Goal: Book appointment/travel/reservation

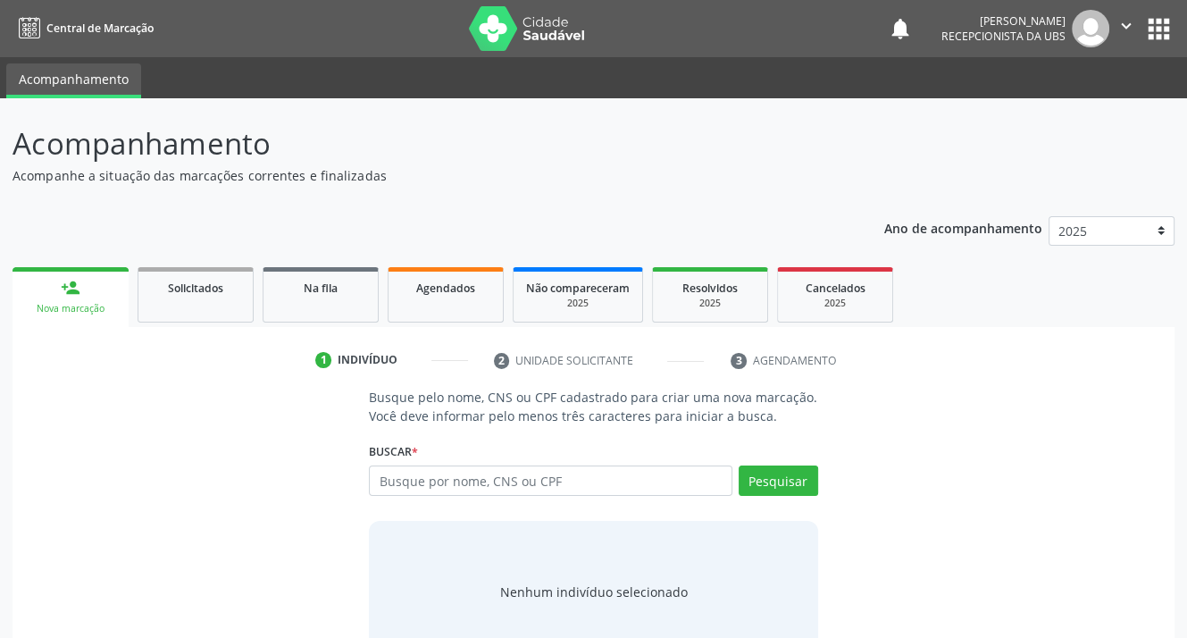
click at [524, 480] on input "text" at bounding box center [550, 480] width 363 height 30
type input "801440494806589"
click at [765, 471] on button "Pesquisar" at bounding box center [778, 480] width 79 height 30
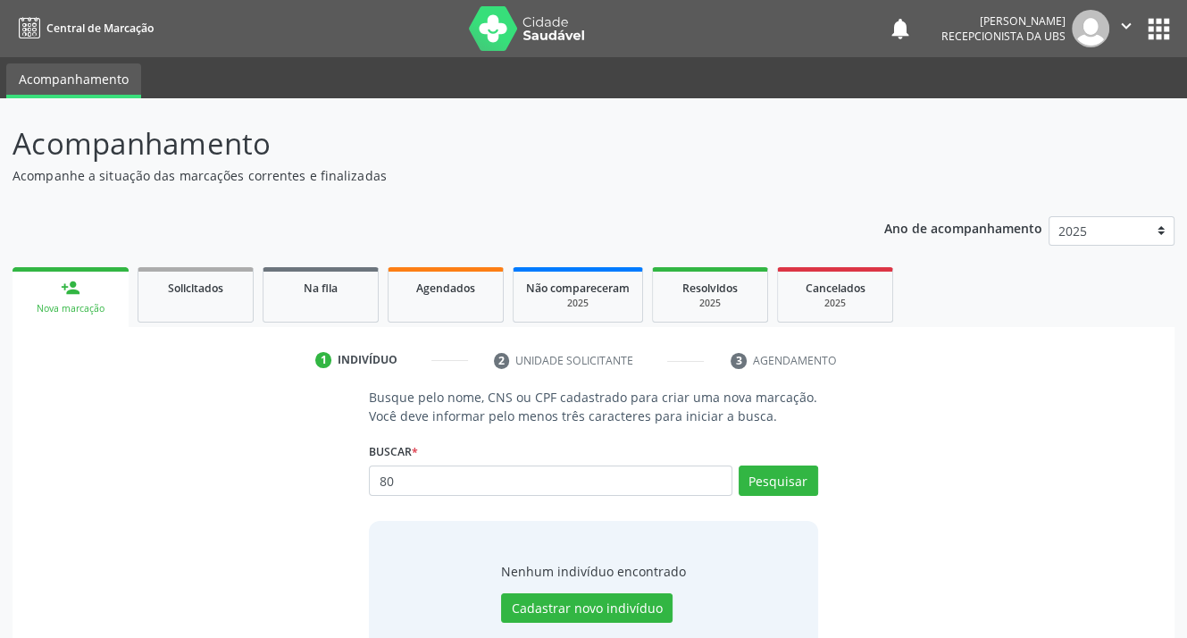
type input "8"
type input "55446947886"
click at [750, 485] on button "Pesquisar" at bounding box center [778, 480] width 79 height 30
click at [593, 607] on button "Cadastrar novo indivíduo" at bounding box center [586, 608] width 171 height 30
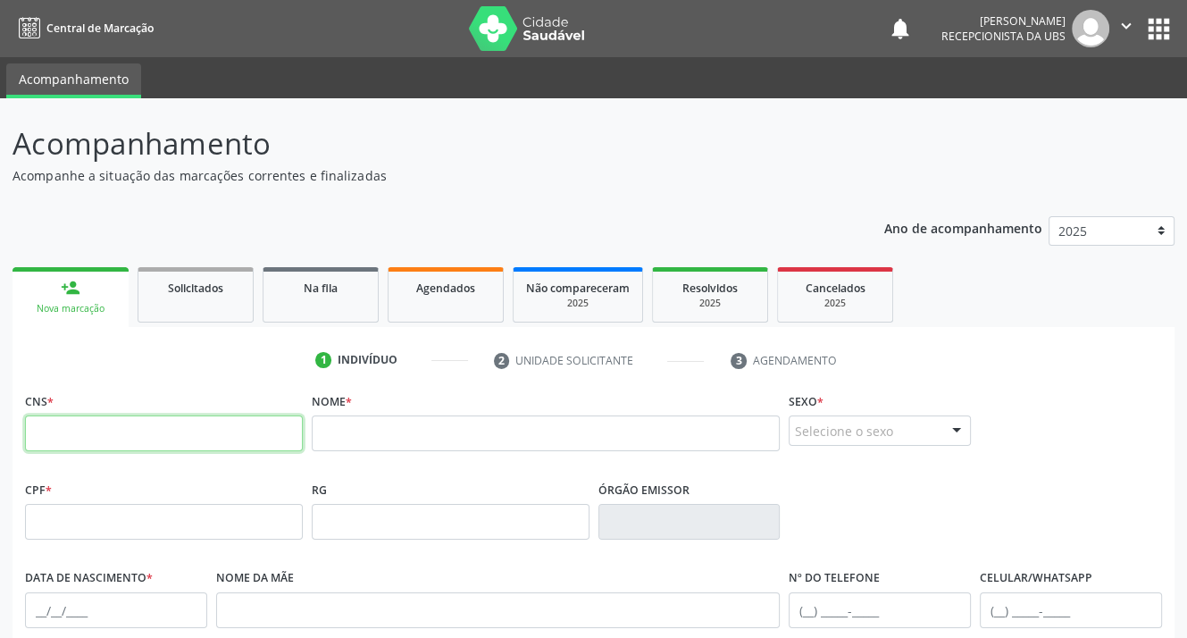
click at [155, 427] on input "text" at bounding box center [164, 433] width 278 height 36
type input "801 4404 9480 6589"
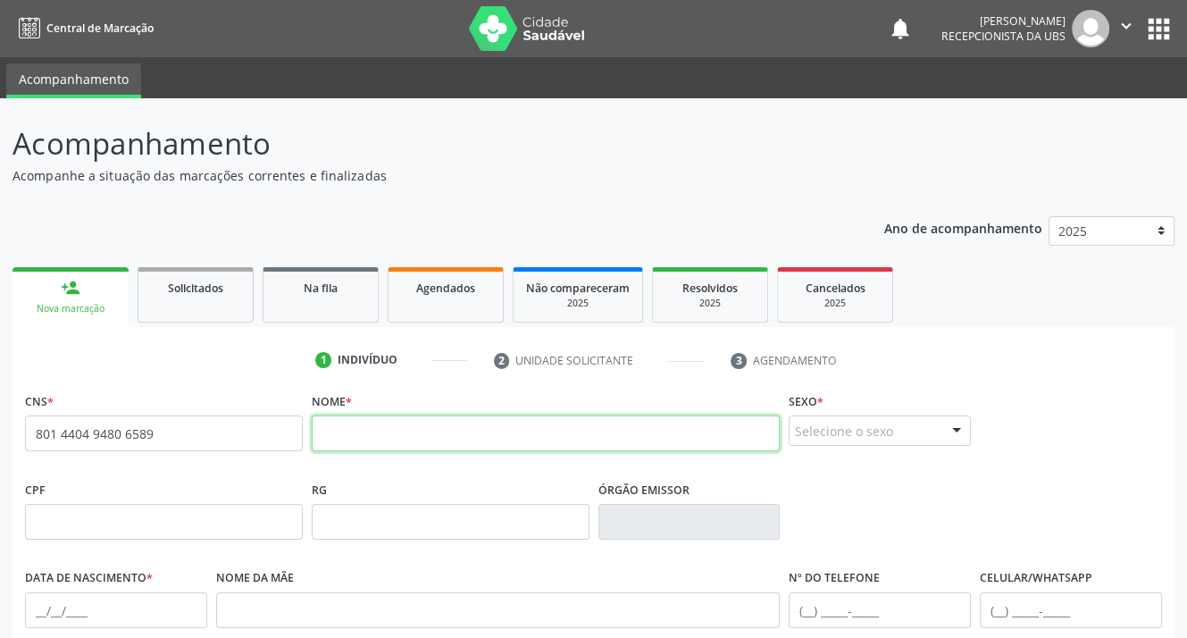
click at [349, 441] on input "text" at bounding box center [546, 433] width 469 height 36
type input "GISELE DE [PERSON_NAME]"
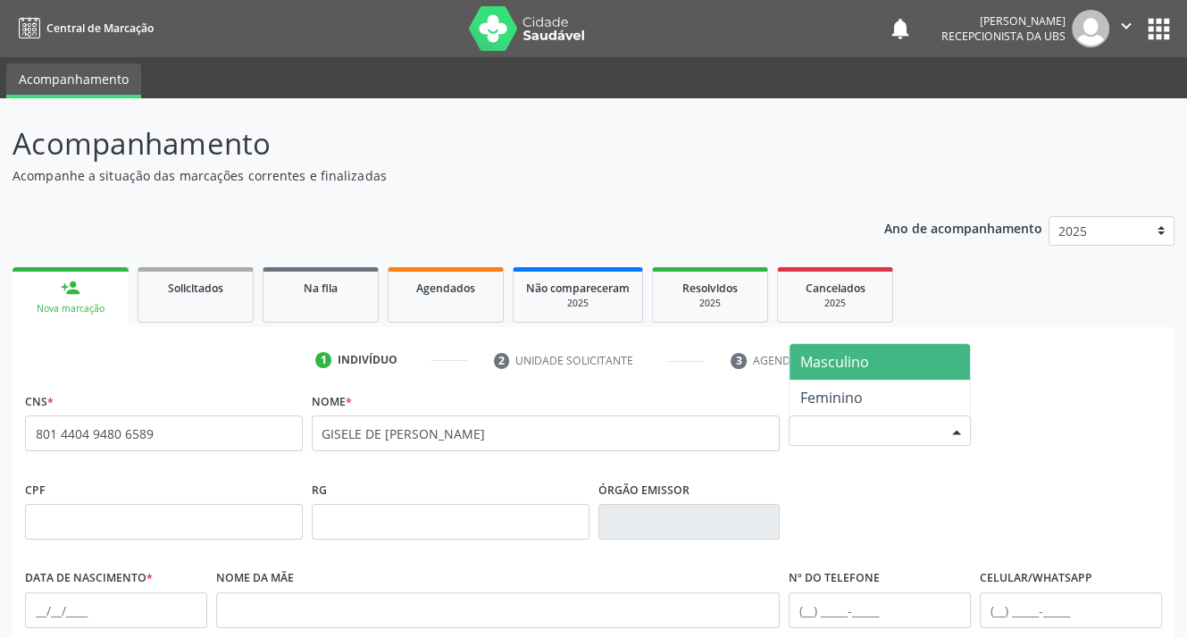
click at [868, 439] on div "Selecione o sexo" at bounding box center [880, 430] width 182 height 30
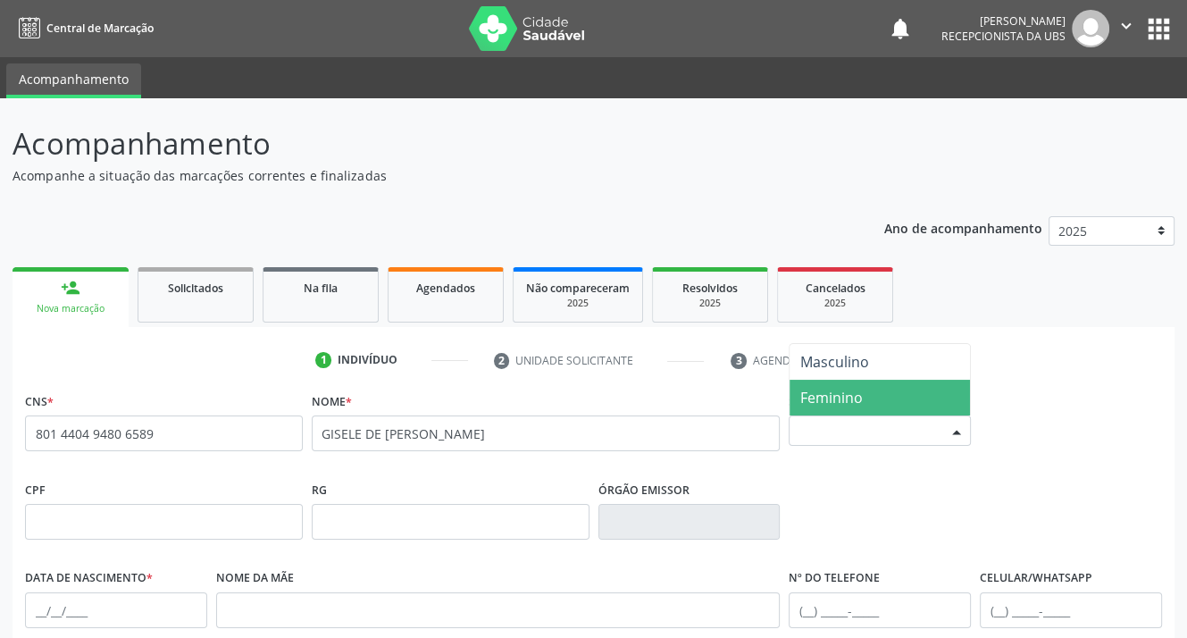
click at [865, 399] on span "Feminino" at bounding box center [880, 398] width 180 height 36
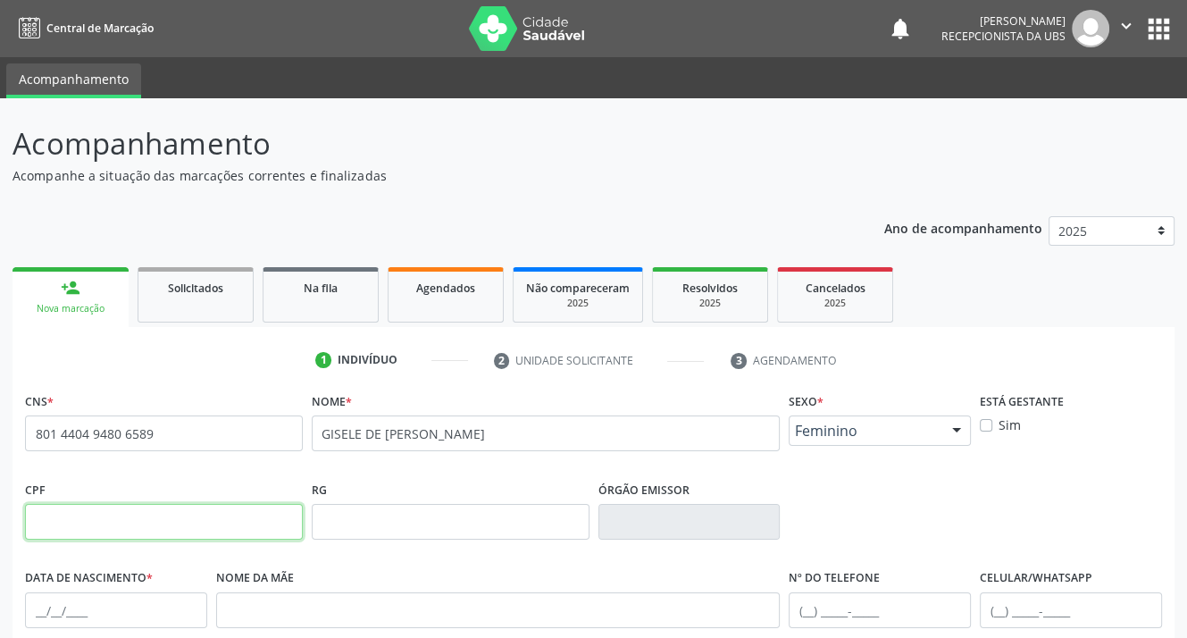
click at [206, 526] on input "text" at bounding box center [164, 522] width 278 height 36
type input "554.469.478-86"
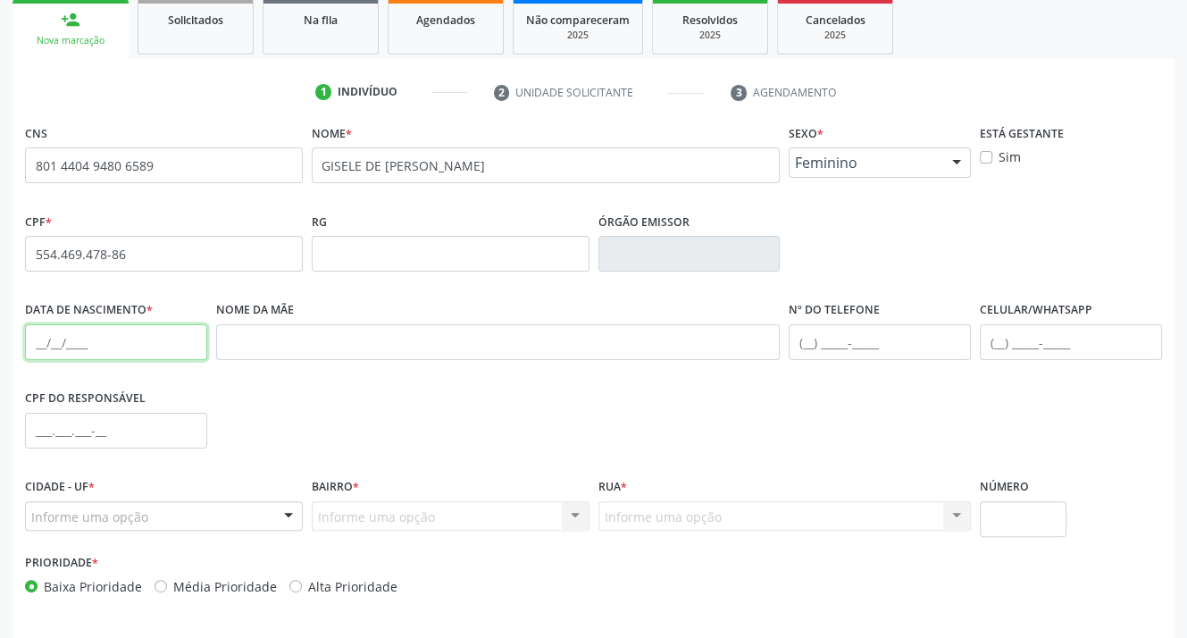
click at [104, 330] on input "text" at bounding box center [116, 342] width 182 height 36
type input "[DATE]"
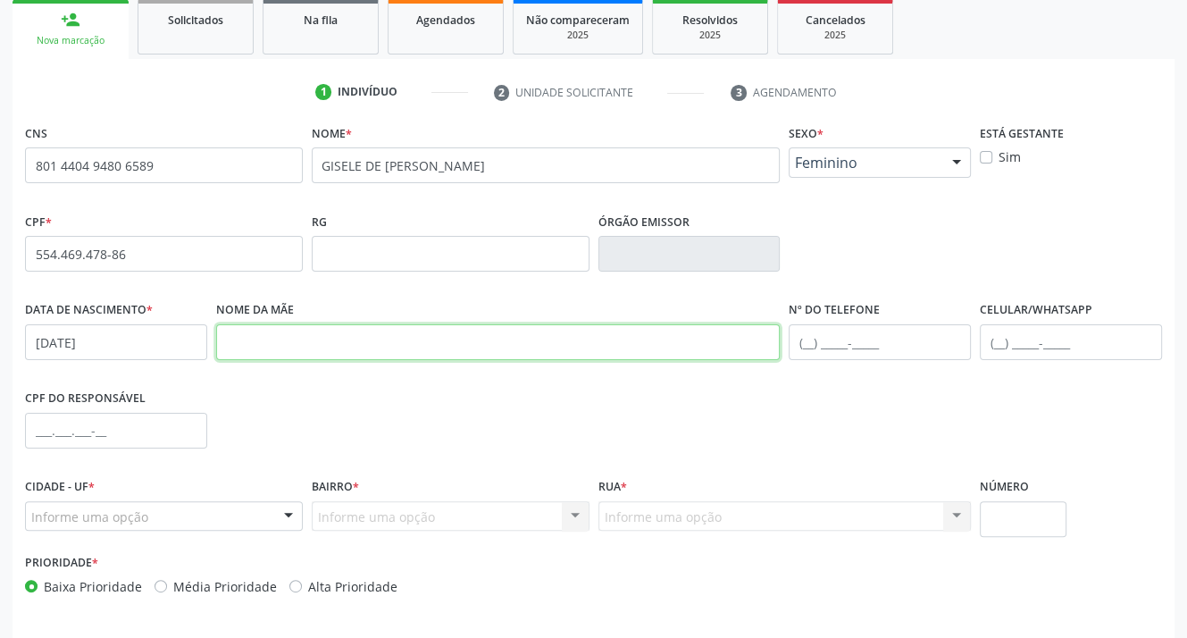
click at [313, 350] on input "text" at bounding box center [498, 342] width 564 height 36
type input "[PERSON_NAME]"
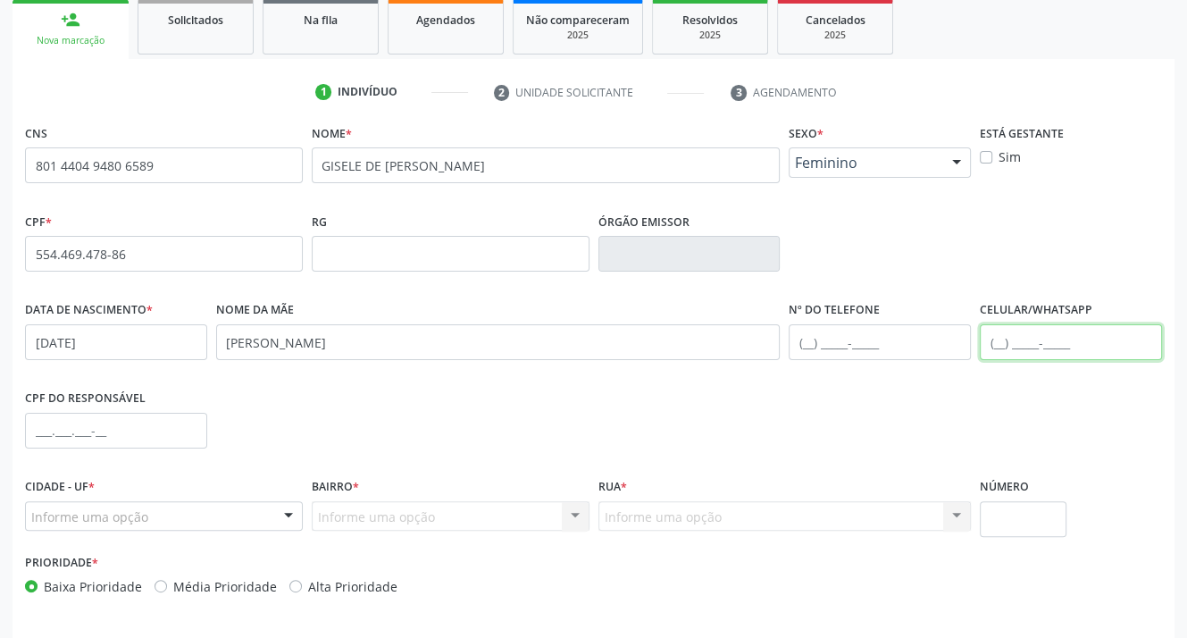
click at [1007, 344] on input "text" at bounding box center [1071, 342] width 182 height 36
type input "[PHONE_NUMBER]"
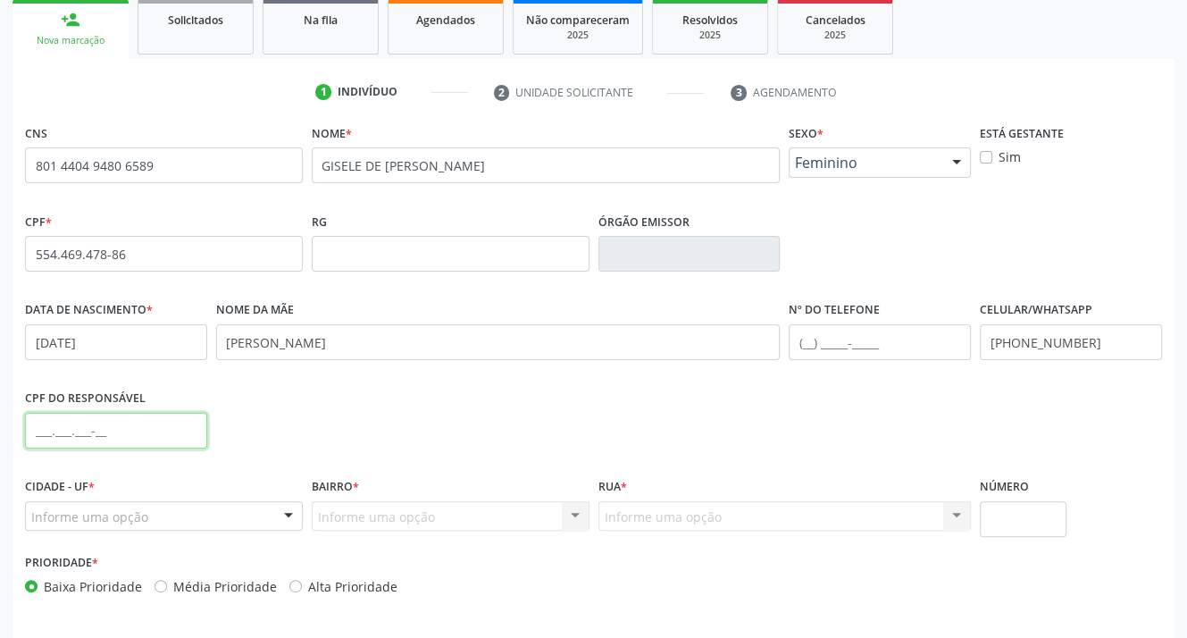
click at [118, 433] on input "text" at bounding box center [116, 431] width 182 height 36
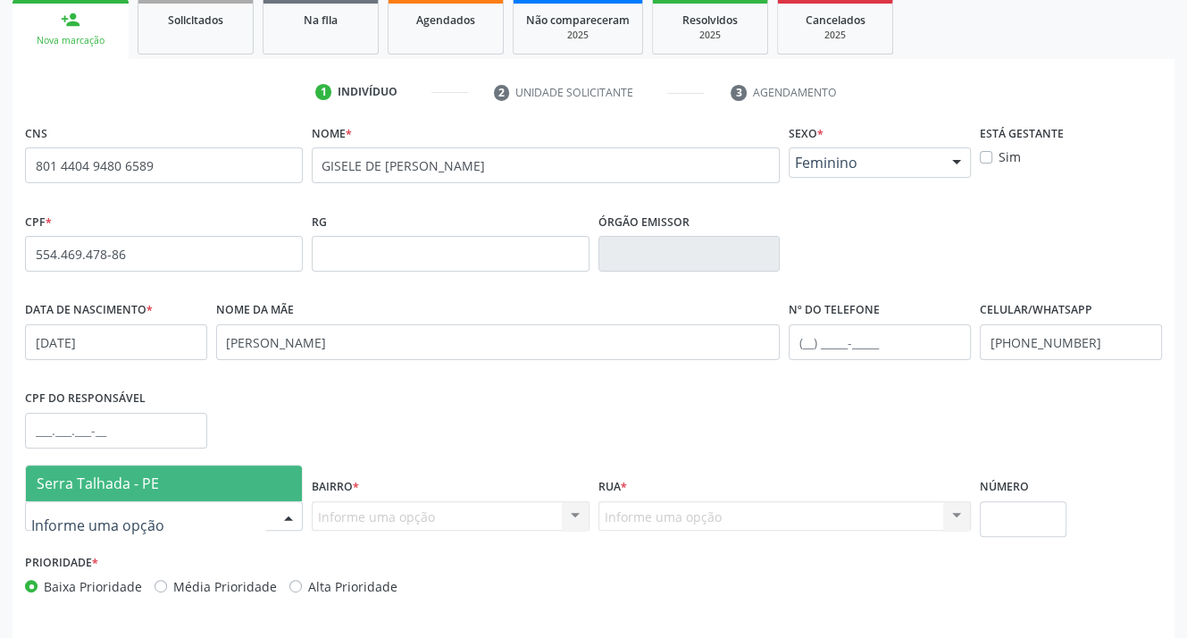
click at [289, 512] on div at bounding box center [288, 517] width 27 height 30
click at [242, 492] on span "Serra Talhada - PE" at bounding box center [164, 483] width 276 height 36
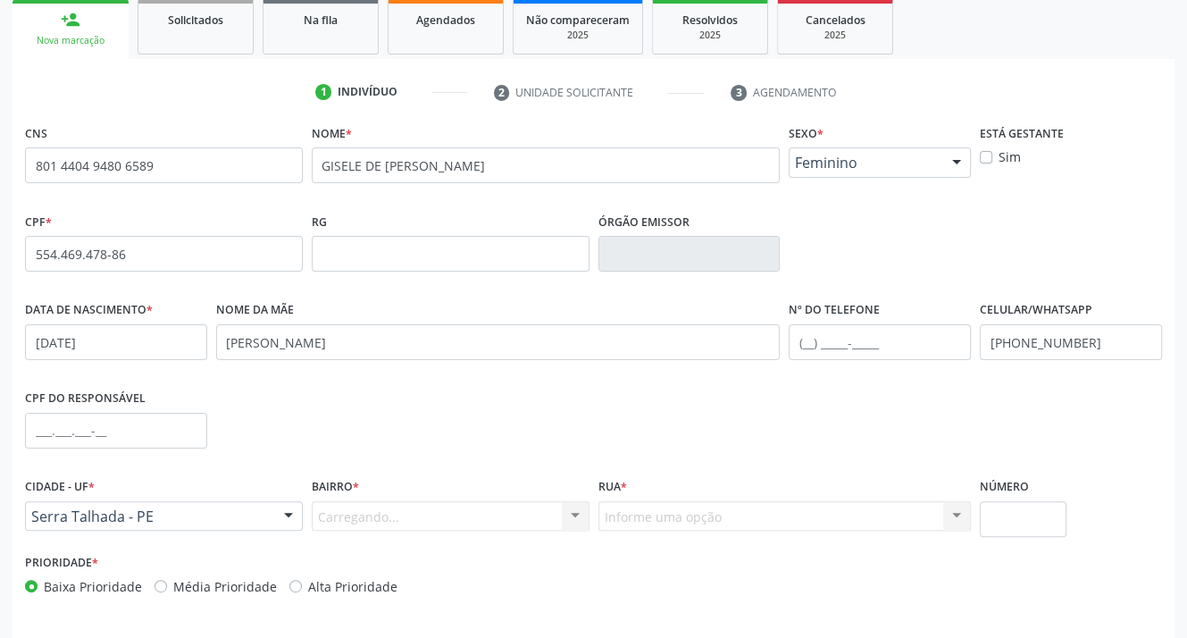
click at [340, 522] on div "Carregando... Nenhum resultado encontrado para: " " Nenhuma opção encontrada. D…" at bounding box center [451, 516] width 278 height 30
click at [342, 518] on input "text" at bounding box center [435, 525] width 235 height 36
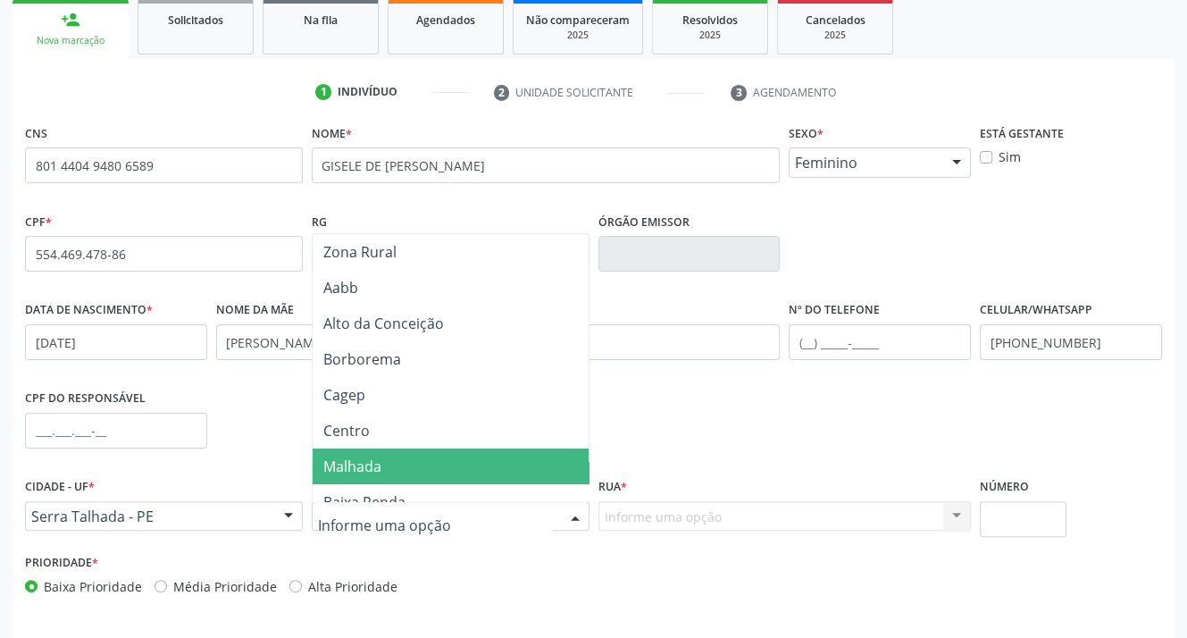
click at [361, 464] on span "Malhada" at bounding box center [352, 466] width 58 height 20
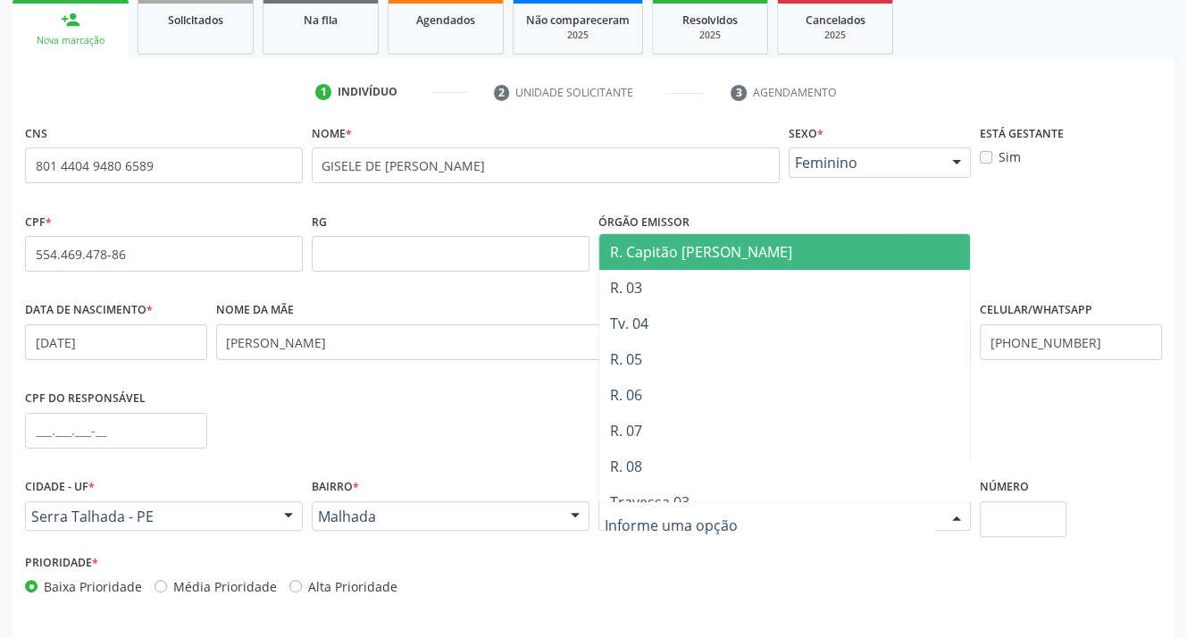
click at [658, 530] on div at bounding box center [784, 516] width 373 height 30
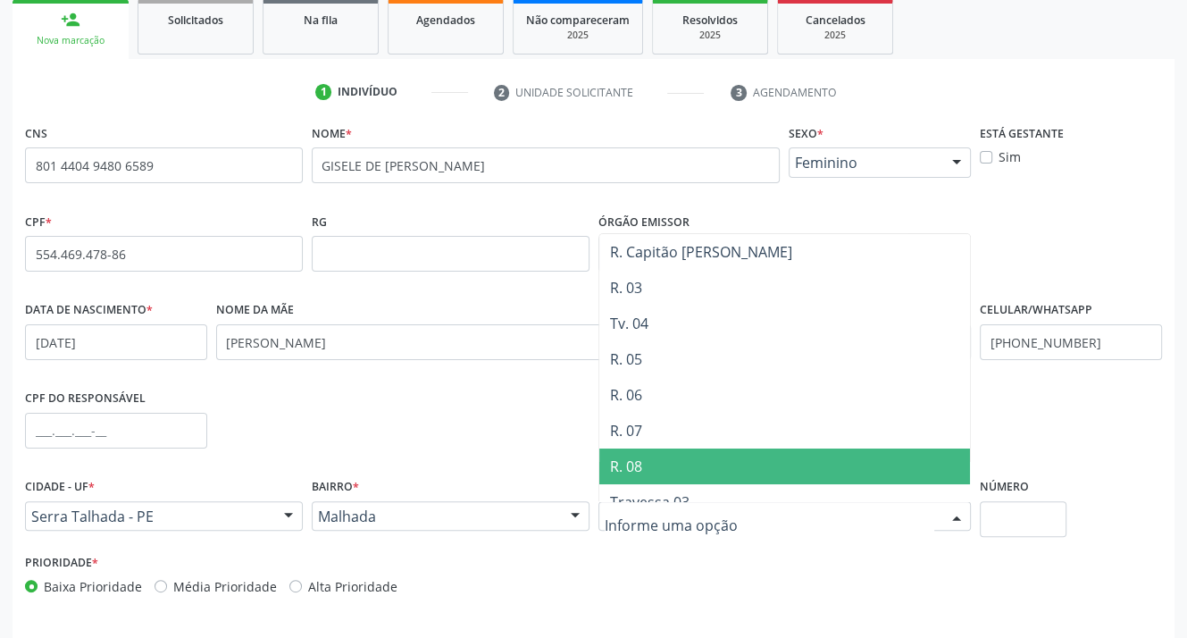
click at [633, 466] on span "R. 08" at bounding box center [626, 466] width 32 height 20
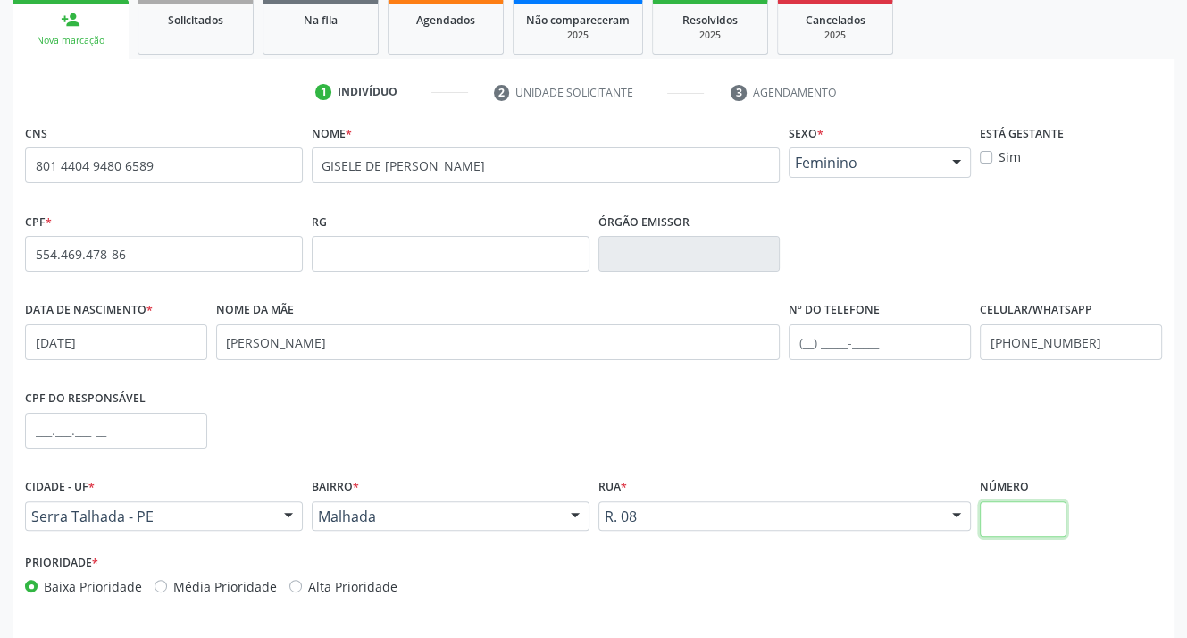
click at [984, 514] on input "text" at bounding box center [1023, 519] width 87 height 36
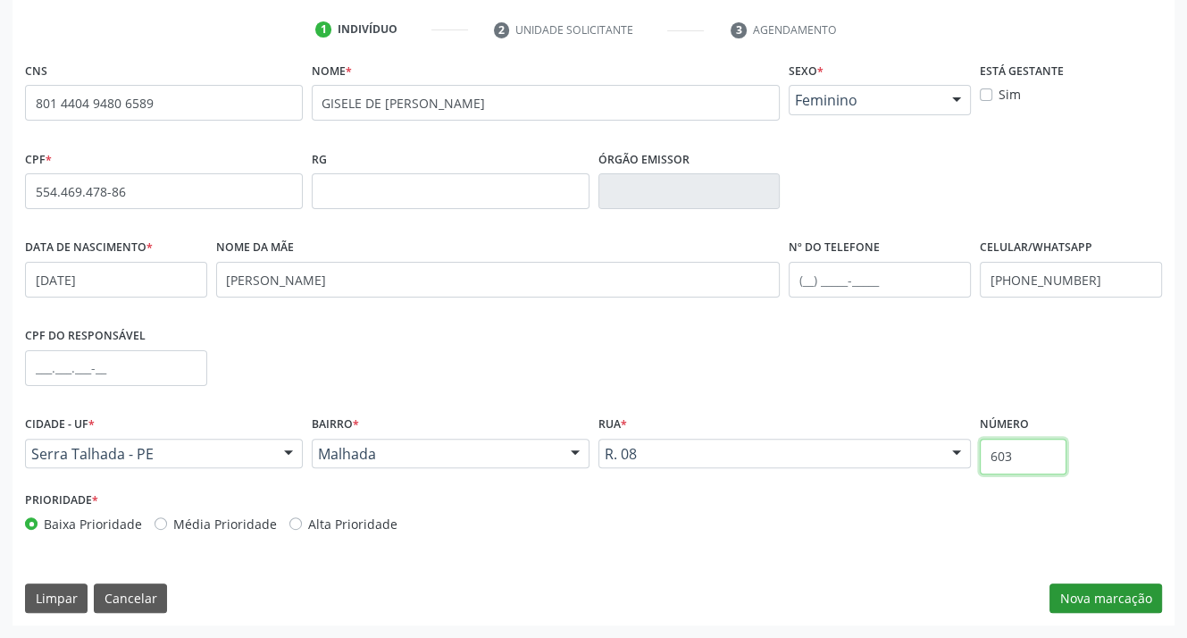
type input "603"
click at [1100, 594] on button "Nova marcação" at bounding box center [1105, 598] width 113 height 30
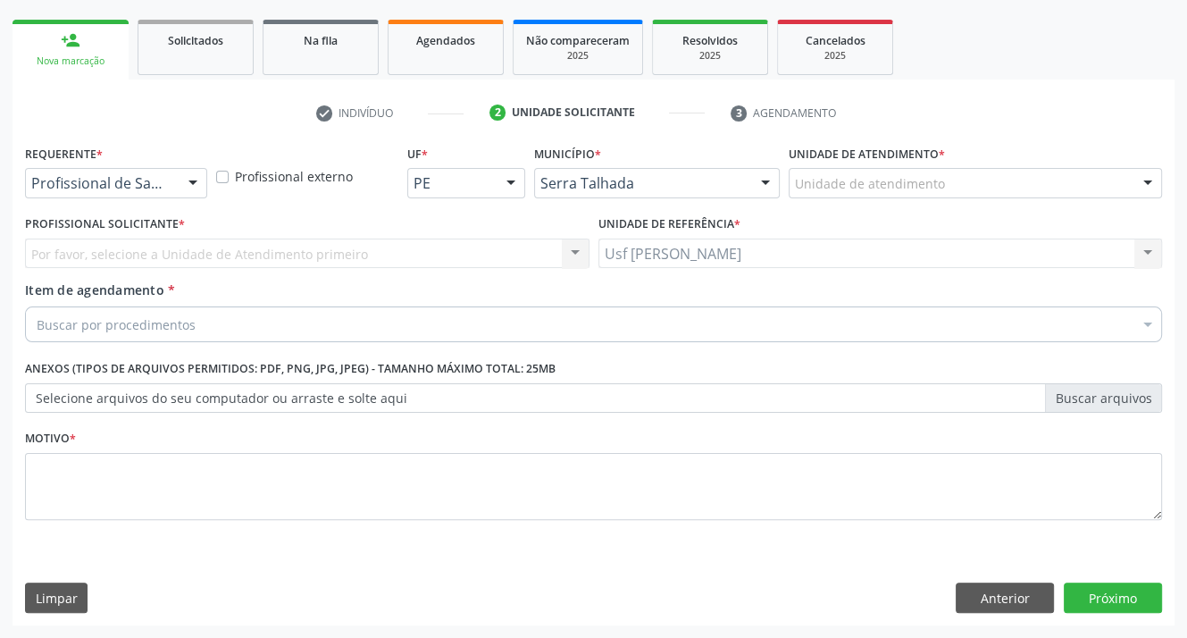
scroll to position [246, 0]
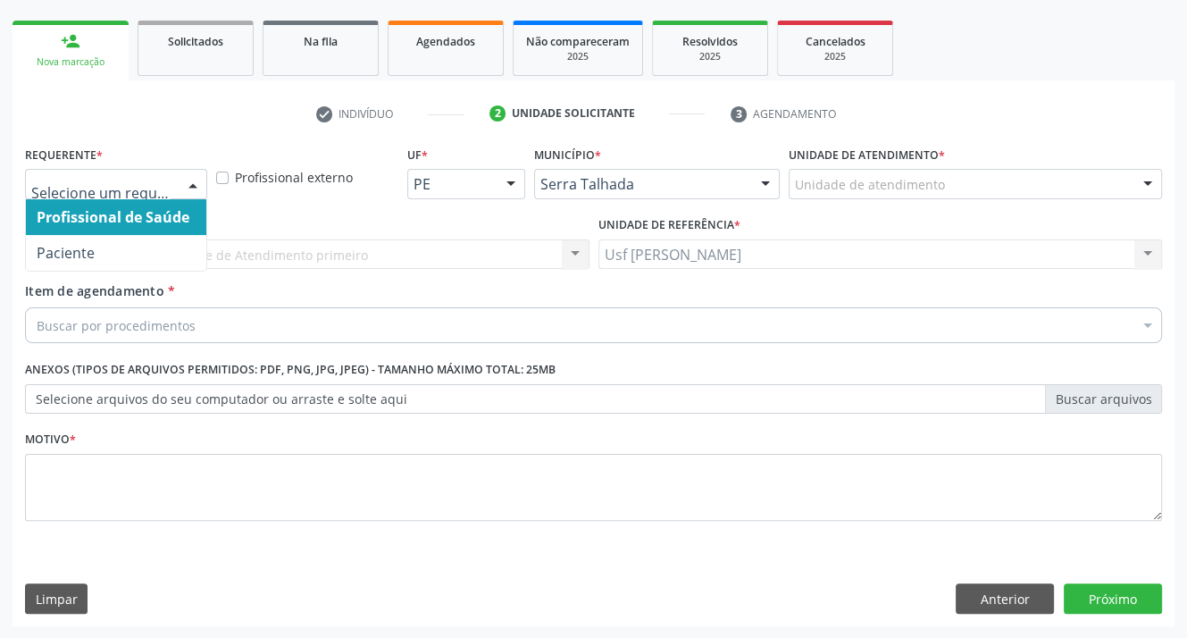
click at [189, 182] on div at bounding box center [193, 185] width 27 height 30
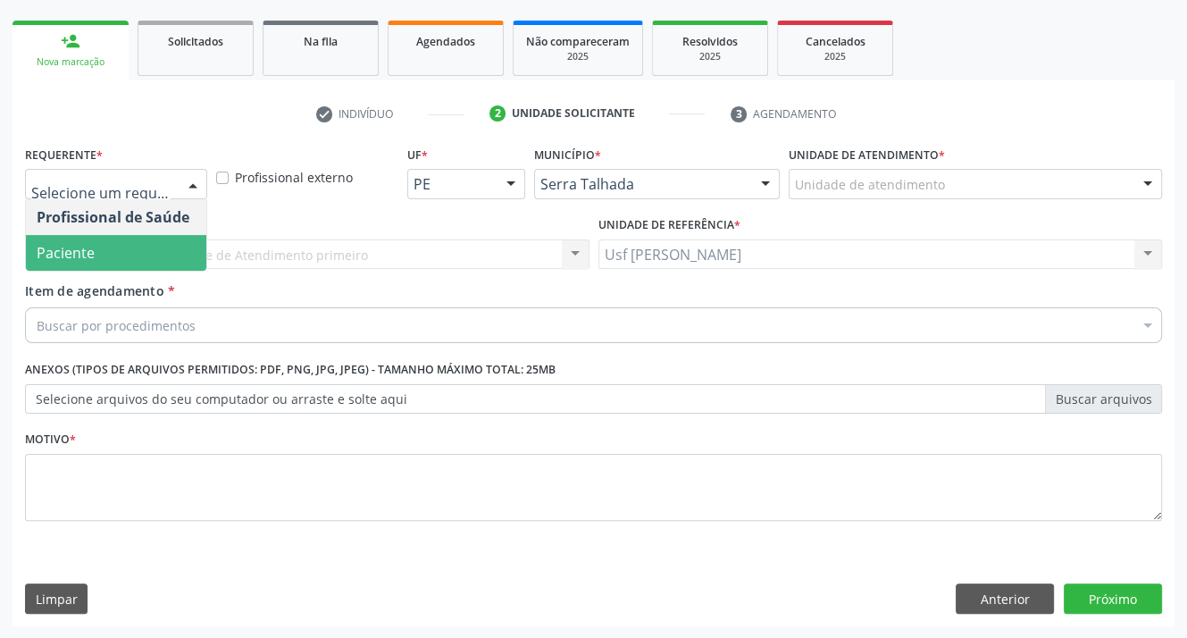
click at [128, 240] on span "Paciente" at bounding box center [116, 253] width 180 height 36
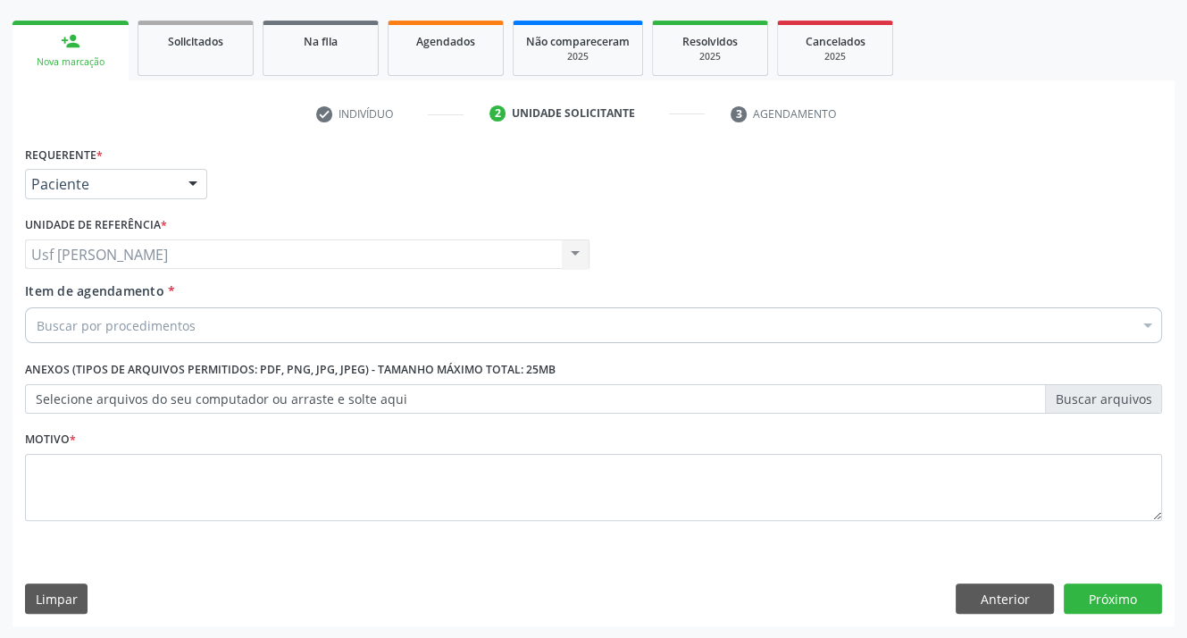
click at [113, 313] on div "Buscar por procedimentos" at bounding box center [593, 325] width 1137 height 36
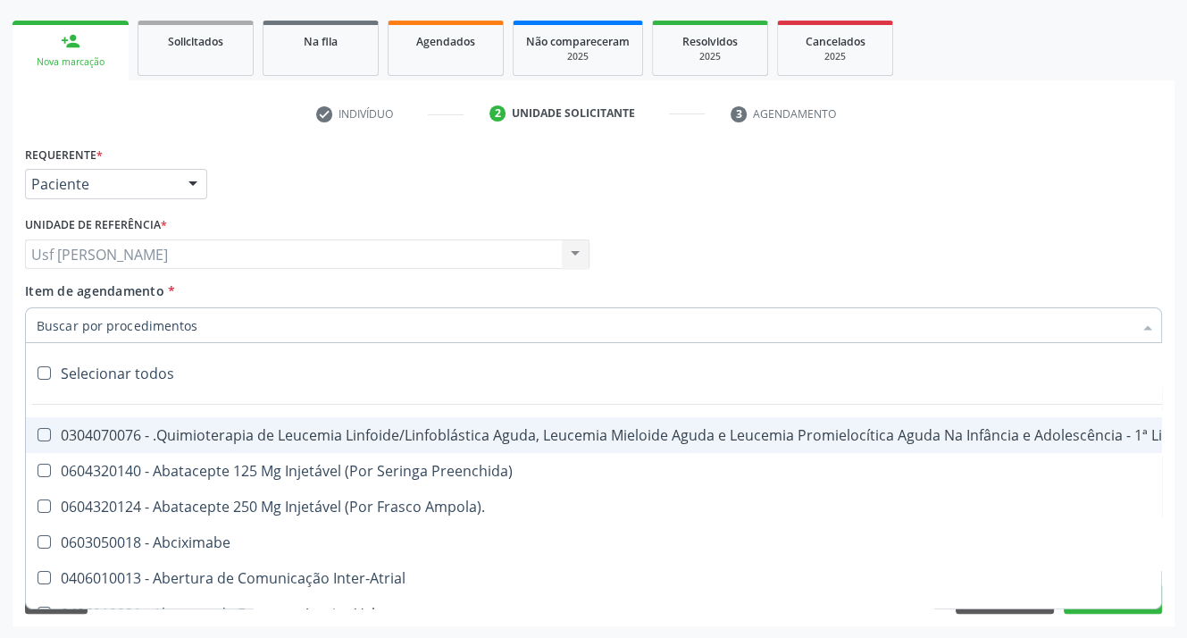
click at [129, 321] on input "Item de agendamento *" at bounding box center [585, 325] width 1096 height 36
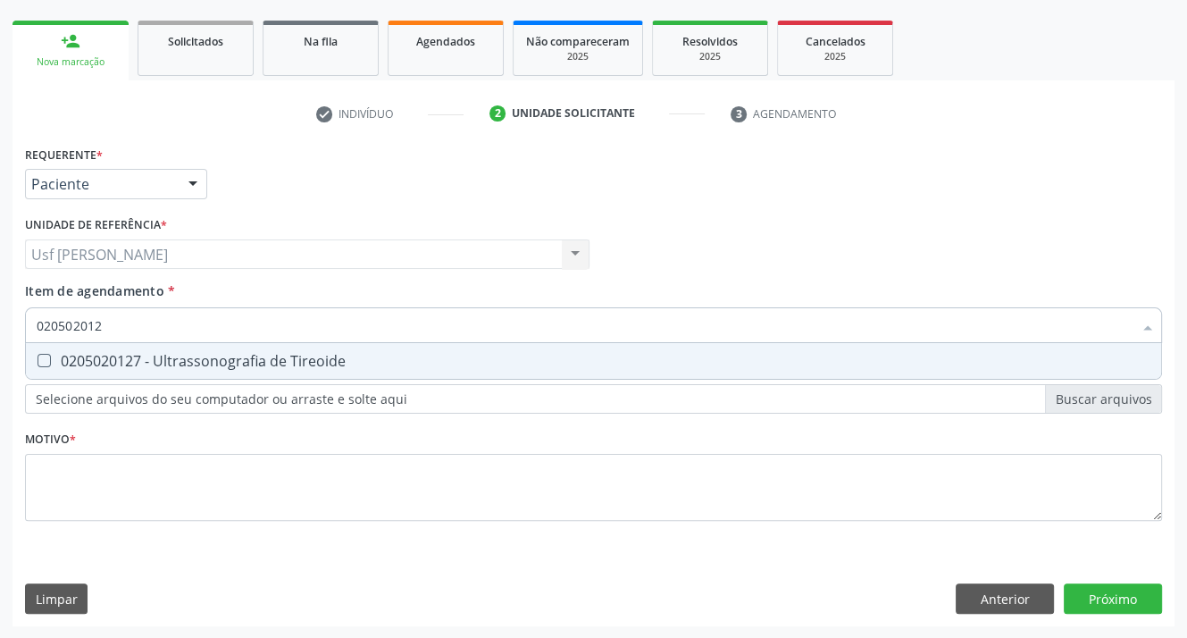
type input "0205020127"
click at [49, 360] on Tireoide at bounding box center [44, 360] width 13 height 13
click at [38, 360] on Tireoide "checkbox" at bounding box center [32, 361] width 12 height 12
checkbox Tireoide "true"
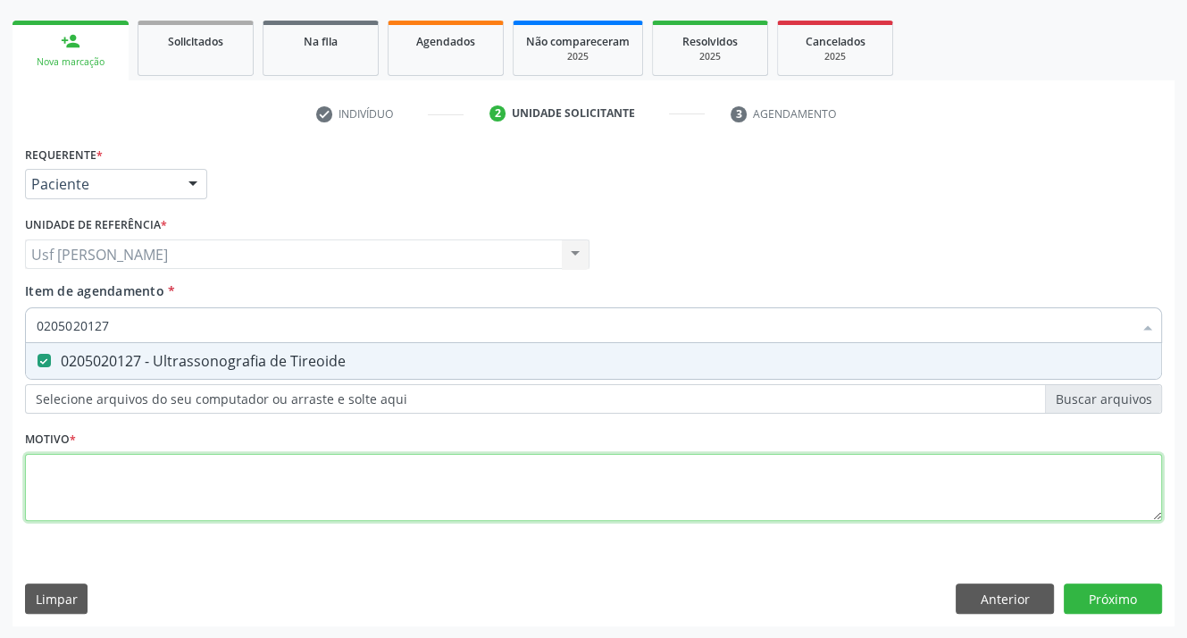
click at [65, 470] on div "Requerente * Paciente Profissional de Saúde Paciente Nenhum resultado encontrad…" at bounding box center [593, 343] width 1137 height 405
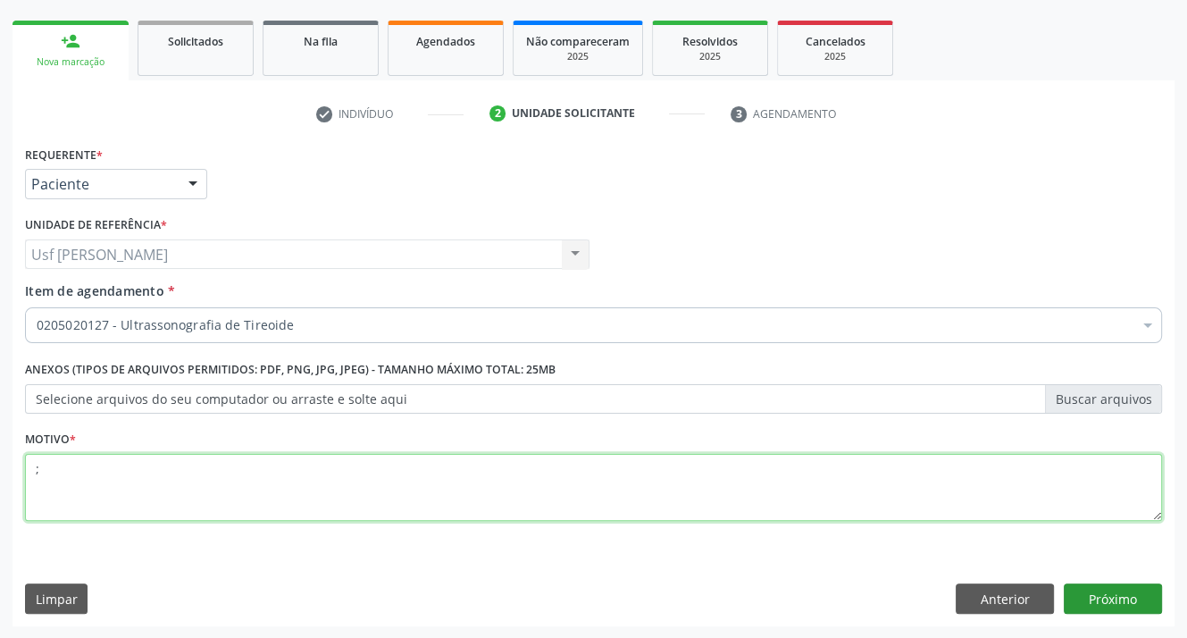
type textarea ";"
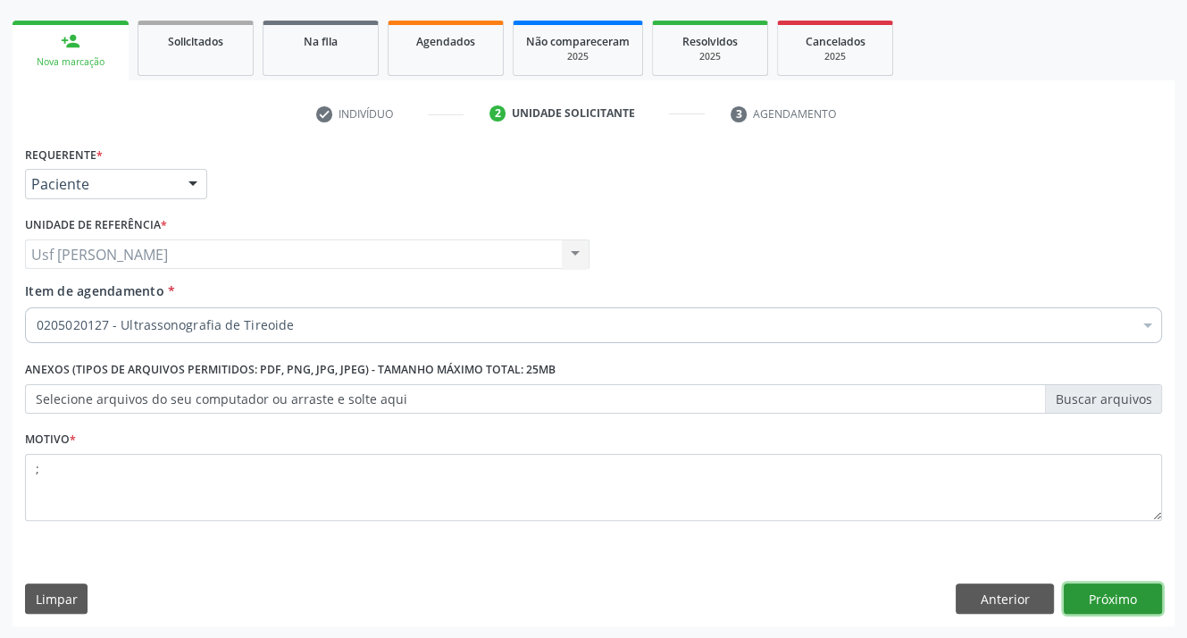
click at [1118, 597] on button "Próximo" at bounding box center [1113, 598] width 98 height 30
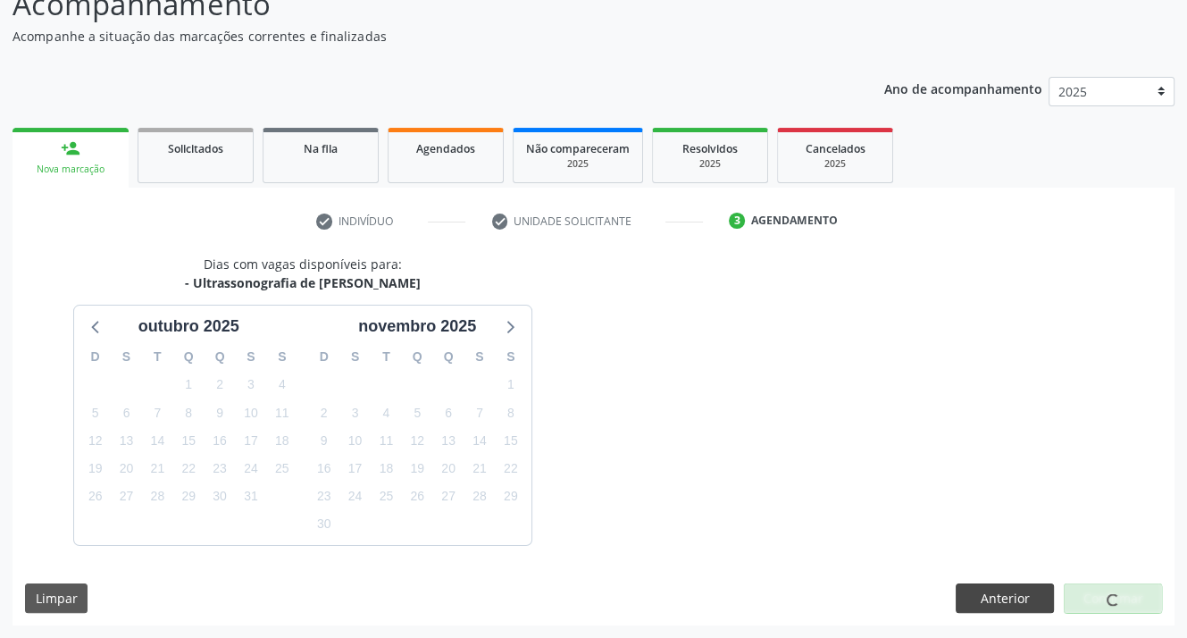
scroll to position [191, 0]
